Goal: Task Accomplishment & Management: Complete application form

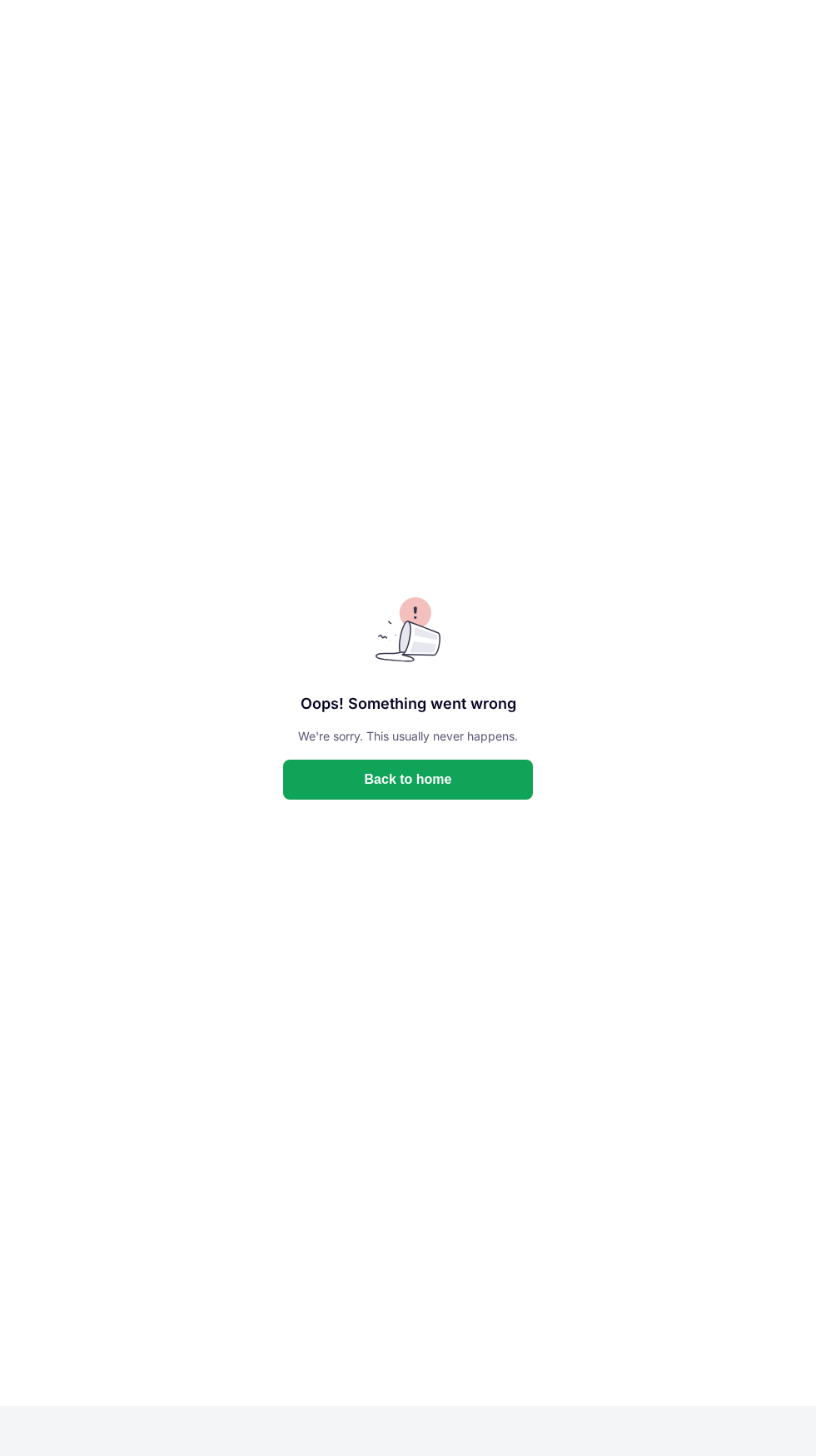
click at [382, 785] on button "Back to home" at bounding box center [408, 780] width 250 height 40
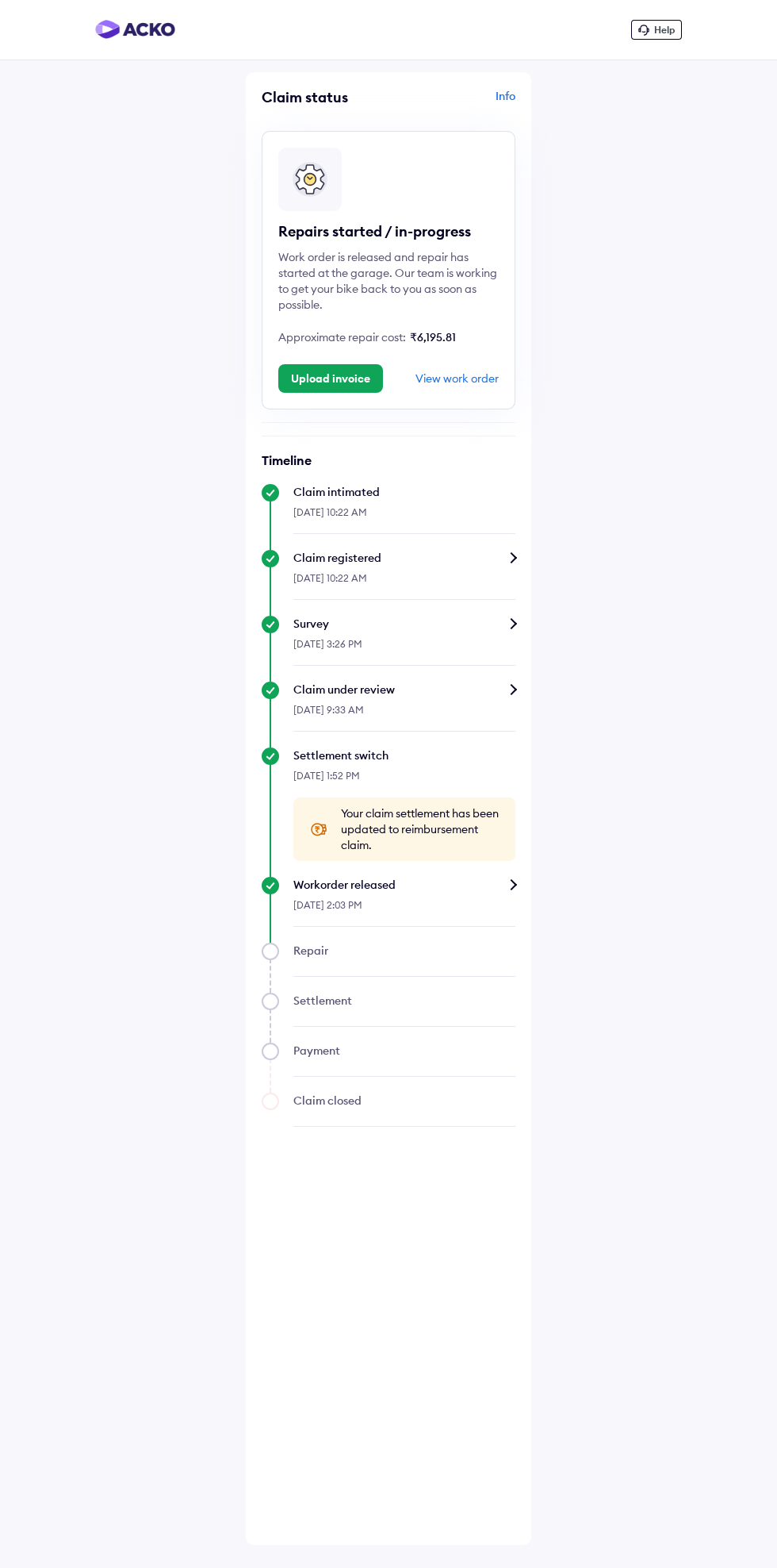
scroll to position [21, 0]
click at [332, 364] on button "Upload invoice" at bounding box center [330, 378] width 105 height 29
